Goal: Transaction & Acquisition: Purchase product/service

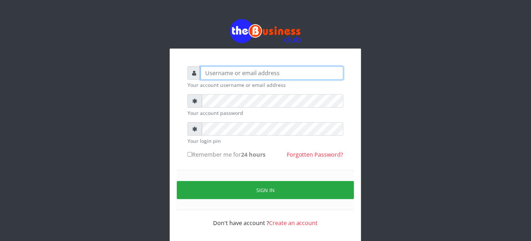
type input "elbally"
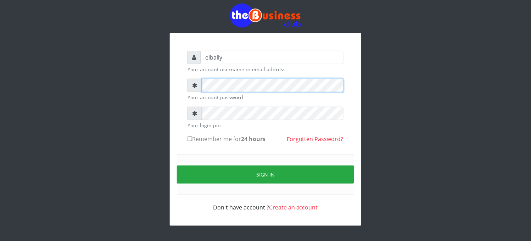
scroll to position [19, 0]
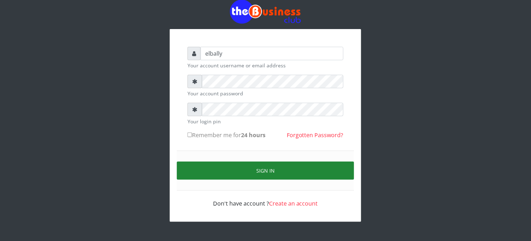
click at [259, 166] on button "Sign in" at bounding box center [265, 171] width 177 height 18
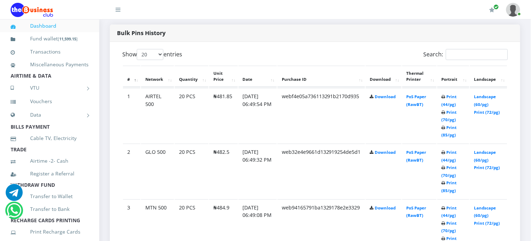
scroll to position [357, 0]
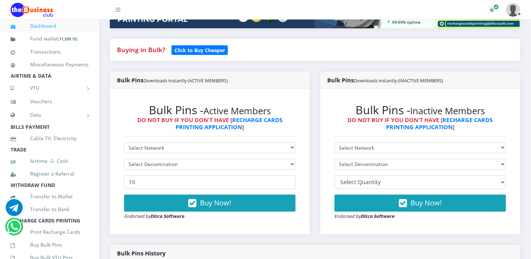
scroll to position [105, 0]
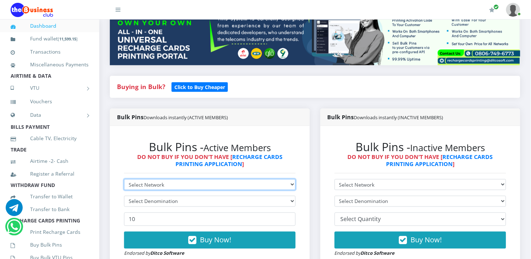
click at [207, 179] on select "Select Network MTN Globacom 9Mobile Airtel" at bounding box center [210, 184] width 172 height 11
click at [202, 179] on select "Select Network MTN Globacom 9Mobile Airtel" at bounding box center [210, 184] width 172 height 11
select select "MTN"
click at [124, 179] on select "Select Network MTN Globacom 9Mobile Airtel" at bounding box center [210, 184] width 172 height 11
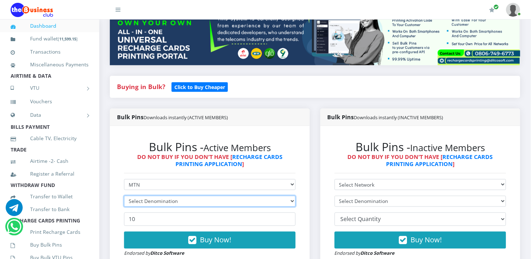
click at [183, 196] on select "Select Denomination" at bounding box center [210, 201] width 172 height 11
select select "193.96-200"
click at [124, 196] on select "Select Denomination MTN NGN100 - ₦96.98 MTN NGN200 - ₦193.96 MTN NGN400 - ₦387.…" at bounding box center [210, 201] width 172 height 11
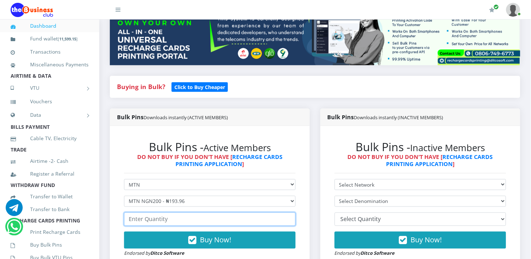
click at [169, 212] on input "number" at bounding box center [210, 218] width 172 height 13
click at [288, 212] on input "1" at bounding box center [210, 218] width 172 height 13
click at [288, 212] on input "2" at bounding box center [210, 218] width 172 height 13
click at [288, 212] on input "3" at bounding box center [210, 218] width 172 height 13
click at [288, 212] on input "4" at bounding box center [210, 218] width 172 height 13
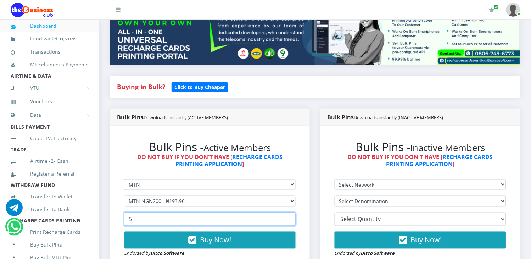
click at [288, 212] on input "5" at bounding box center [210, 218] width 172 height 13
click at [288, 212] on input "6" at bounding box center [210, 218] width 172 height 13
click at [288, 212] on input "7" at bounding box center [210, 218] width 172 height 13
click at [287, 212] on input "8" at bounding box center [210, 218] width 172 height 13
click at [287, 212] on input "9" at bounding box center [210, 218] width 172 height 13
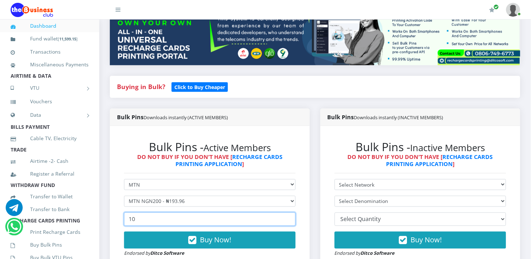
click at [286, 212] on input "10" at bounding box center [210, 218] width 172 height 13
click at [286, 212] on input "11" at bounding box center [210, 218] width 172 height 13
click at [286, 212] on input "14" at bounding box center [210, 218] width 172 height 13
click at [286, 212] on input "15" at bounding box center [210, 218] width 172 height 13
click at [286, 212] on input "16" at bounding box center [210, 218] width 172 height 13
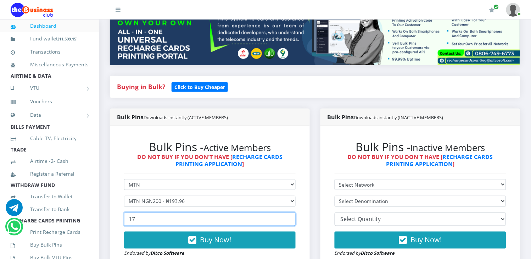
click at [286, 212] on input "17" at bounding box center [210, 218] width 172 height 13
click at [286, 212] on input "18" at bounding box center [210, 218] width 172 height 13
click at [286, 212] on input "19" at bounding box center [210, 218] width 172 height 13
type input "20"
click at [286, 212] on input "20" at bounding box center [210, 218] width 172 height 13
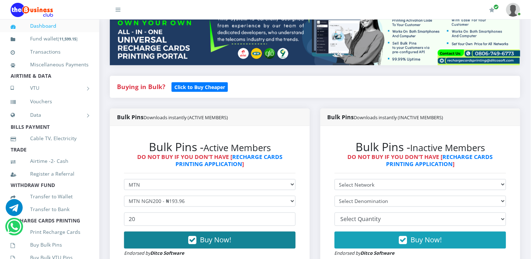
click at [227, 235] on span "Buy Now!" at bounding box center [215, 240] width 31 height 10
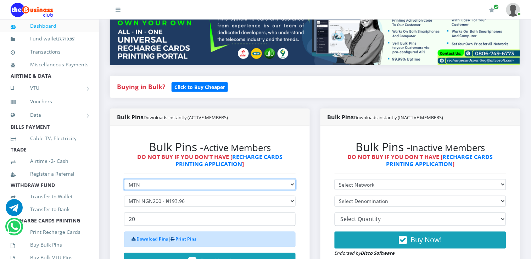
click at [215, 179] on select "Select Network MTN Globacom 9Mobile Airtel" at bounding box center [210, 184] width 172 height 11
select select "Glo"
click at [124, 179] on select "Select Network MTN Globacom 9Mobile Airtel" at bounding box center [210, 184] width 172 height 11
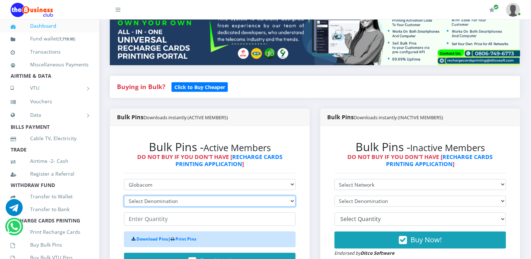
click at [194, 196] on select "Select Denomination Glo NGN100 - ₦96.50 Glo NGN200 - ₦193.00 Glo NGN500 - ₦482.…" at bounding box center [210, 201] width 172 height 11
select select "193-200"
click at [124, 196] on select "Select Denomination Glo NGN100 - ₦96.50 Glo NGN200 - ₦193.00 Glo NGN500 - ₦482.…" at bounding box center [210, 201] width 172 height 11
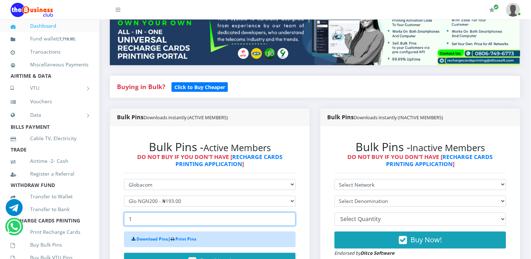
click at [289, 212] on input "1" at bounding box center [210, 218] width 172 height 13
click at [289, 212] on input "2" at bounding box center [210, 218] width 172 height 13
click at [289, 212] on input "3" at bounding box center [210, 218] width 172 height 13
click at [289, 212] on input "4" at bounding box center [210, 218] width 172 height 13
click at [289, 212] on input "5" at bounding box center [210, 218] width 172 height 13
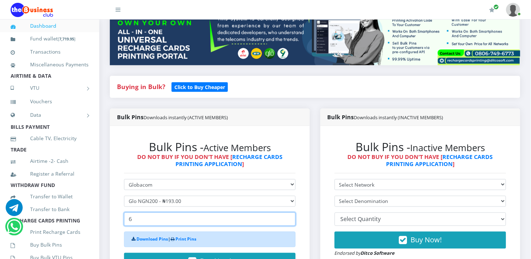
click at [288, 212] on input "6" at bounding box center [210, 218] width 172 height 13
click at [288, 212] on input "7" at bounding box center [210, 218] width 172 height 13
click at [288, 212] on input "8" at bounding box center [210, 218] width 172 height 13
click at [288, 212] on input "9" at bounding box center [210, 218] width 172 height 13
click at [288, 212] on input "10" at bounding box center [210, 218] width 172 height 13
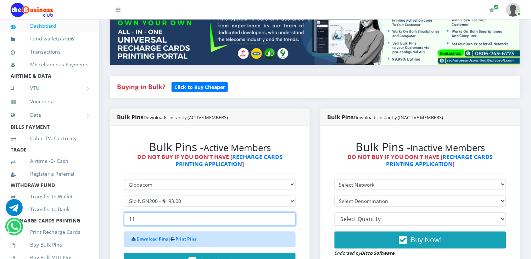
click at [288, 212] on input "11" at bounding box center [210, 218] width 172 height 13
click at [288, 212] on input "12" at bounding box center [210, 218] width 172 height 13
click at [288, 212] on input "13" at bounding box center [210, 218] width 172 height 13
click at [288, 212] on input "14" at bounding box center [210, 218] width 172 height 13
click at [288, 212] on input "15" at bounding box center [210, 218] width 172 height 13
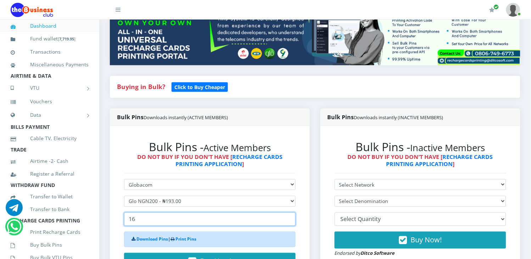
click at [288, 212] on input "16" at bounding box center [210, 218] width 172 height 13
click at [288, 212] on input "17" at bounding box center [210, 218] width 172 height 13
click at [288, 212] on input "18" at bounding box center [210, 218] width 172 height 13
click at [288, 212] on input "19" at bounding box center [210, 218] width 172 height 13
type input "20"
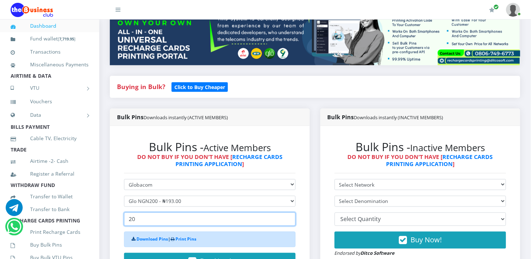
click at [288, 212] on input "20" at bounding box center [210, 218] width 172 height 13
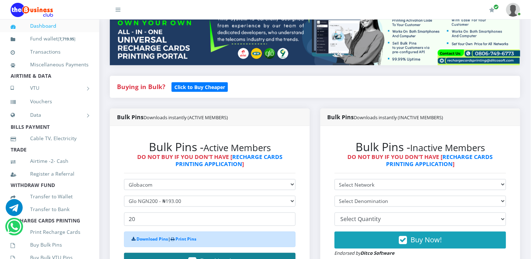
click at [224, 256] on span "Buy Now!" at bounding box center [215, 261] width 31 height 10
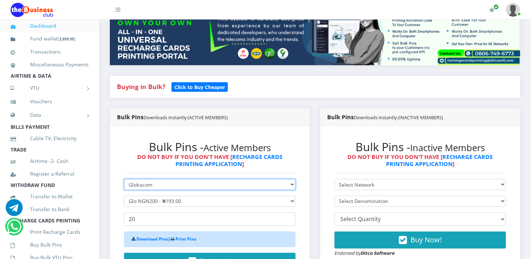
click at [181, 179] on select "Select Network MTN Globacom 9Mobile Airtel" at bounding box center [210, 184] width 172 height 11
select select "Airtel"
click at [124, 179] on select "Select Network MTN Globacom 9Mobile Airtel" at bounding box center [210, 184] width 172 height 11
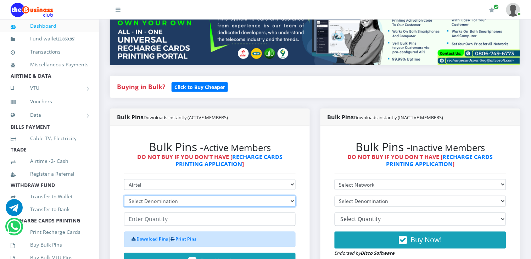
click at [164, 196] on select "Select Denomination Airtel NGN100 - ₦96.37 Airtel NGN200 - ₦192.74 Airtel NGN50…" at bounding box center [210, 201] width 172 height 11
select select "192.74-200"
click at [124, 196] on select "Select Denomination Airtel NGN100 - ₦96.37 Airtel NGN200 - ₦192.74 Airtel NGN50…" at bounding box center [210, 201] width 172 height 11
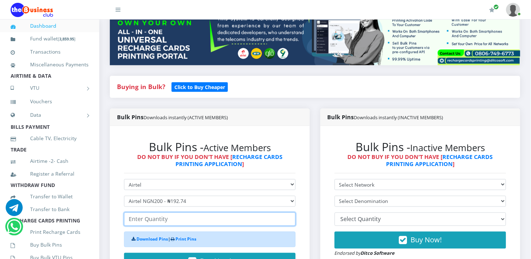
click at [160, 212] on input "number" at bounding box center [210, 218] width 172 height 13
click at [289, 212] on input "1" at bounding box center [210, 218] width 172 height 13
click at [289, 212] on input "2" at bounding box center [210, 218] width 172 height 13
click at [289, 212] on input "3" at bounding box center [210, 218] width 172 height 13
click at [289, 212] on input "4" at bounding box center [210, 218] width 172 height 13
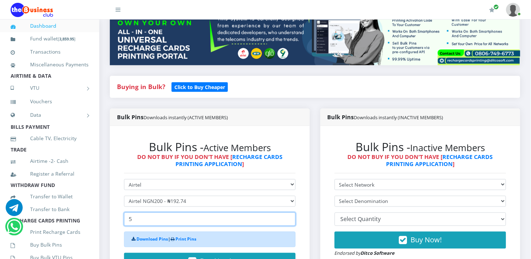
click at [289, 212] on input "5" at bounding box center [210, 218] width 172 height 13
click at [289, 212] on input "6" at bounding box center [210, 218] width 172 height 13
click at [289, 212] on input "7" at bounding box center [210, 218] width 172 height 13
click at [289, 212] on input "8" at bounding box center [210, 218] width 172 height 13
click at [289, 212] on input "9" at bounding box center [210, 218] width 172 height 13
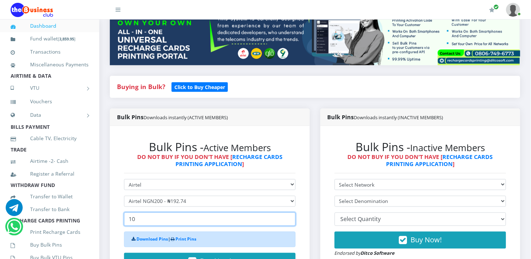
click at [289, 212] on input "10" at bounding box center [210, 218] width 172 height 13
click at [289, 212] on input "11" at bounding box center [210, 218] width 172 height 13
click at [289, 212] on input "12" at bounding box center [210, 218] width 172 height 13
click at [289, 212] on input "13" at bounding box center [210, 218] width 172 height 13
click at [289, 212] on input "14" at bounding box center [210, 218] width 172 height 13
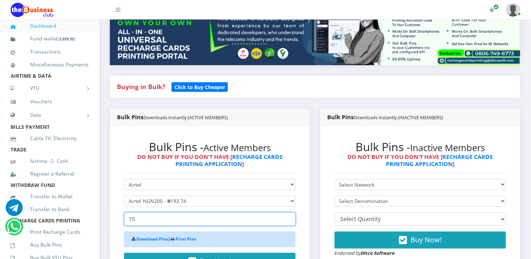
click at [289, 212] on input "15" at bounding box center [210, 218] width 172 height 13
click at [288, 212] on input "16" at bounding box center [210, 218] width 172 height 13
click at [288, 212] on input "17" at bounding box center [210, 218] width 172 height 13
click at [288, 212] on input "18" at bounding box center [210, 218] width 172 height 13
click at [288, 212] on input "19" at bounding box center [210, 218] width 172 height 13
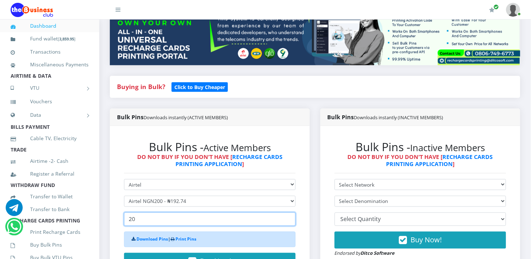
type input "20"
click at [288, 212] on input "20" at bounding box center [210, 218] width 172 height 13
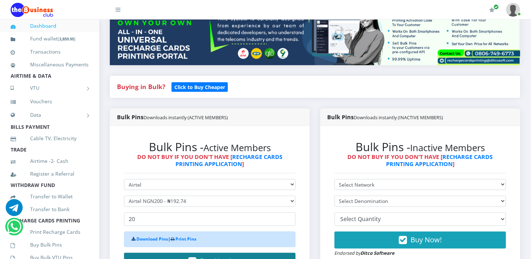
click at [219, 256] on span "Buy Now!" at bounding box center [215, 261] width 31 height 10
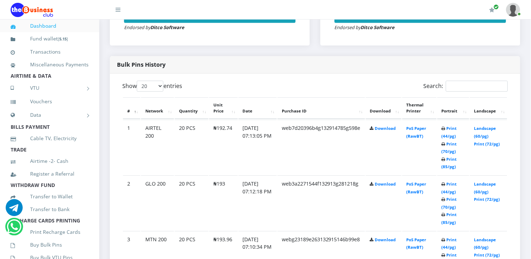
scroll to position [336, 0]
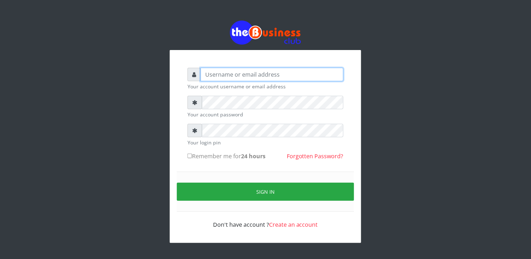
type input "elbally"
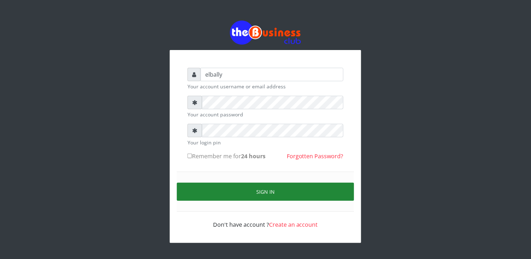
click at [256, 194] on button "Sign in" at bounding box center [265, 192] width 177 height 18
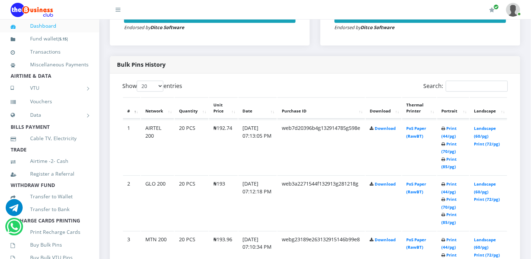
scroll to position [362, 0]
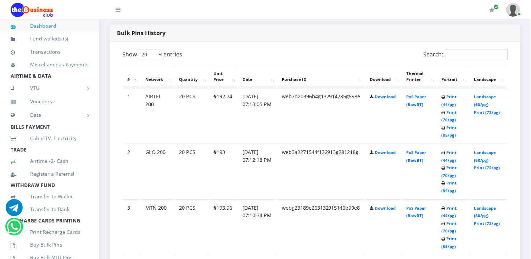
drag, startPoint x: 448, startPoint y: 204, endPoint x: 450, endPoint y: 199, distance: 4.9
click at [449, 205] on link "Print (44/pg)" at bounding box center [449, 211] width 15 height 13
